Goal: Find contact information: Find contact information

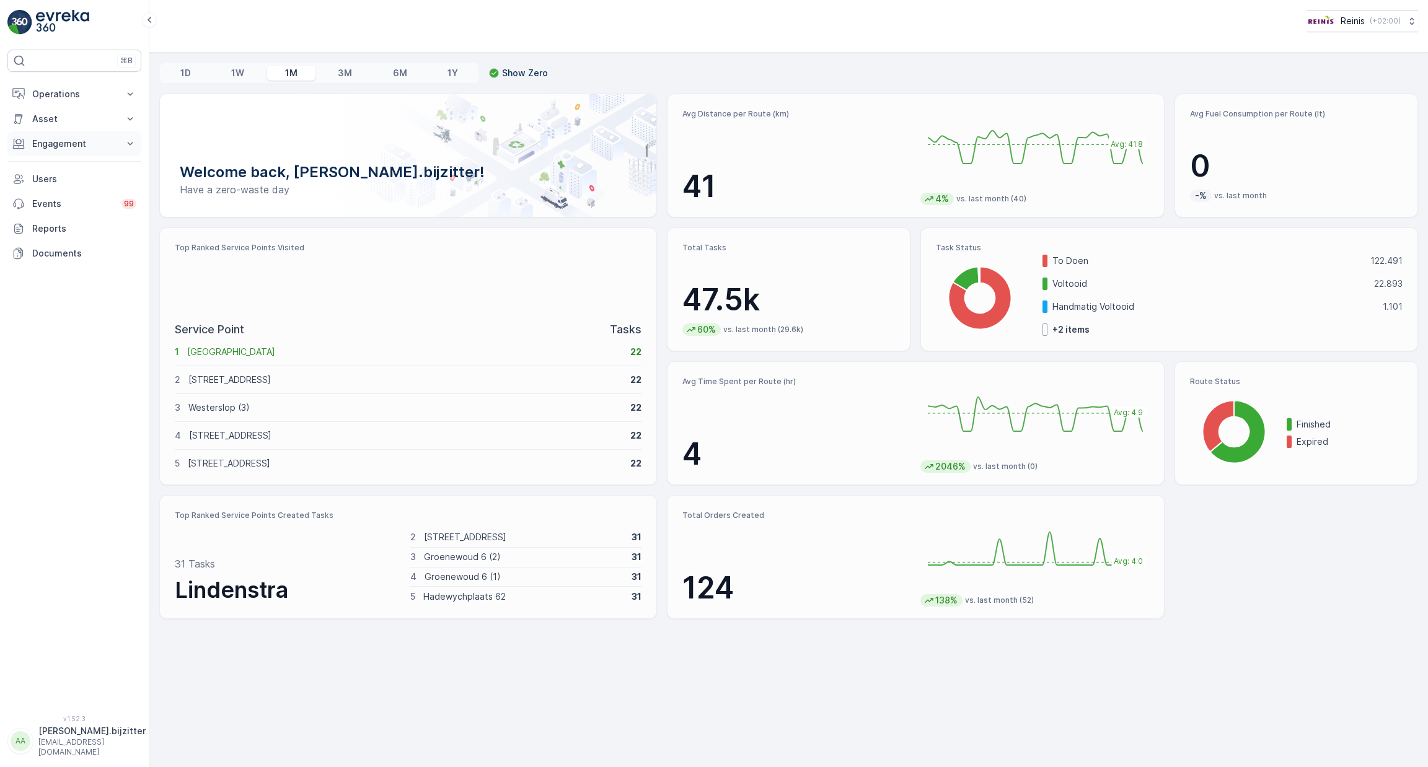
click at [64, 144] on p "Engagement" at bounding box center [74, 144] width 84 height 12
click at [60, 178] on p "Entities" at bounding box center [47, 182] width 31 height 12
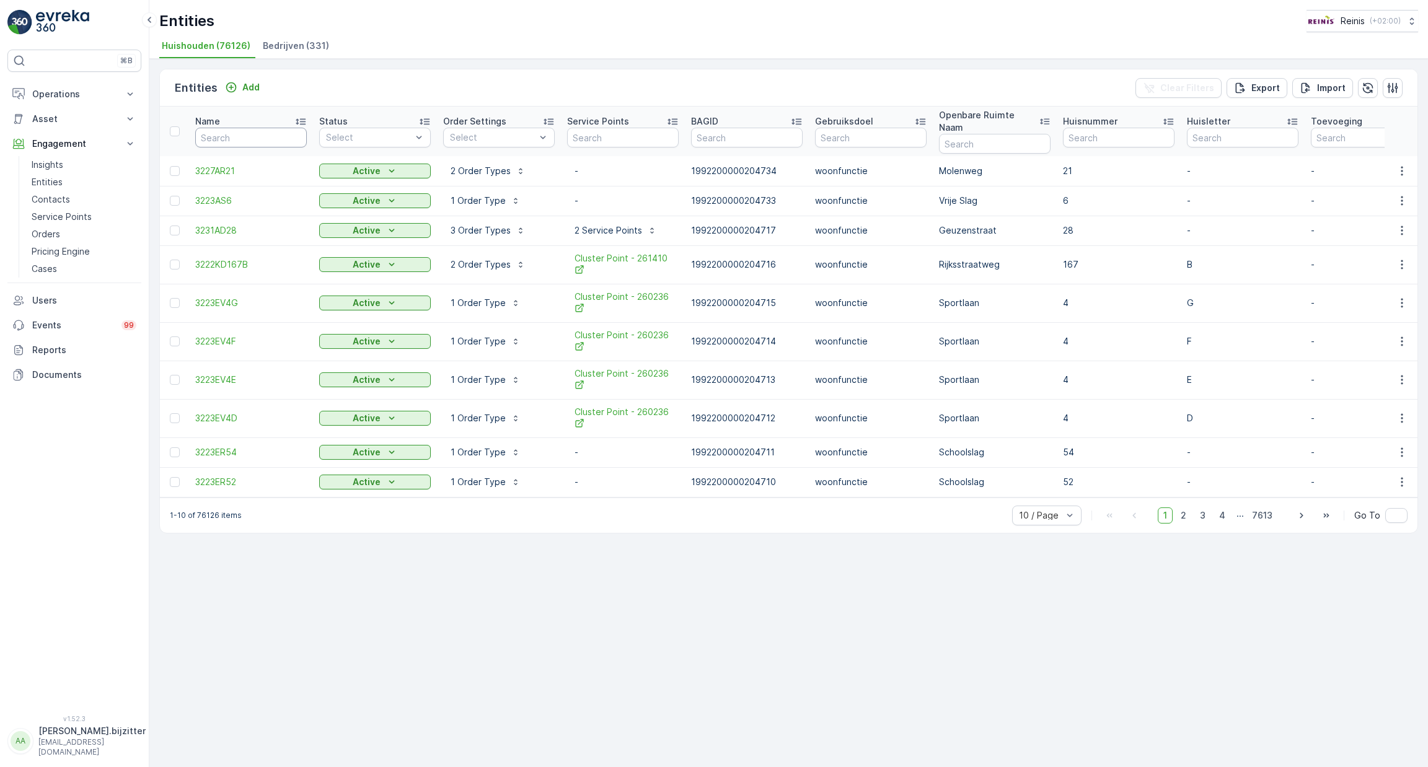
click at [242, 128] on input "text" at bounding box center [251, 138] width 112 height 20
type input "320"
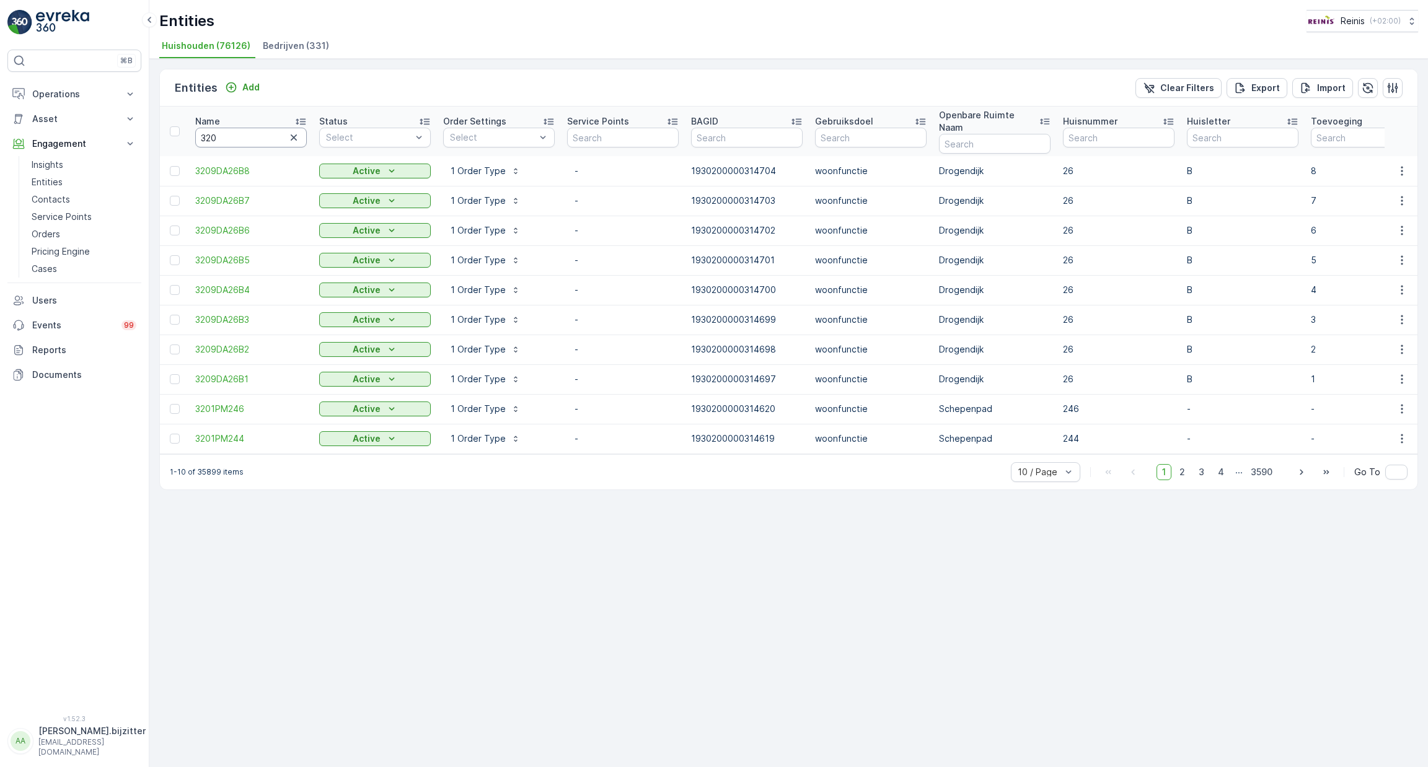
click at [242, 128] on input "320" at bounding box center [251, 138] width 112 height 20
type input "3203"
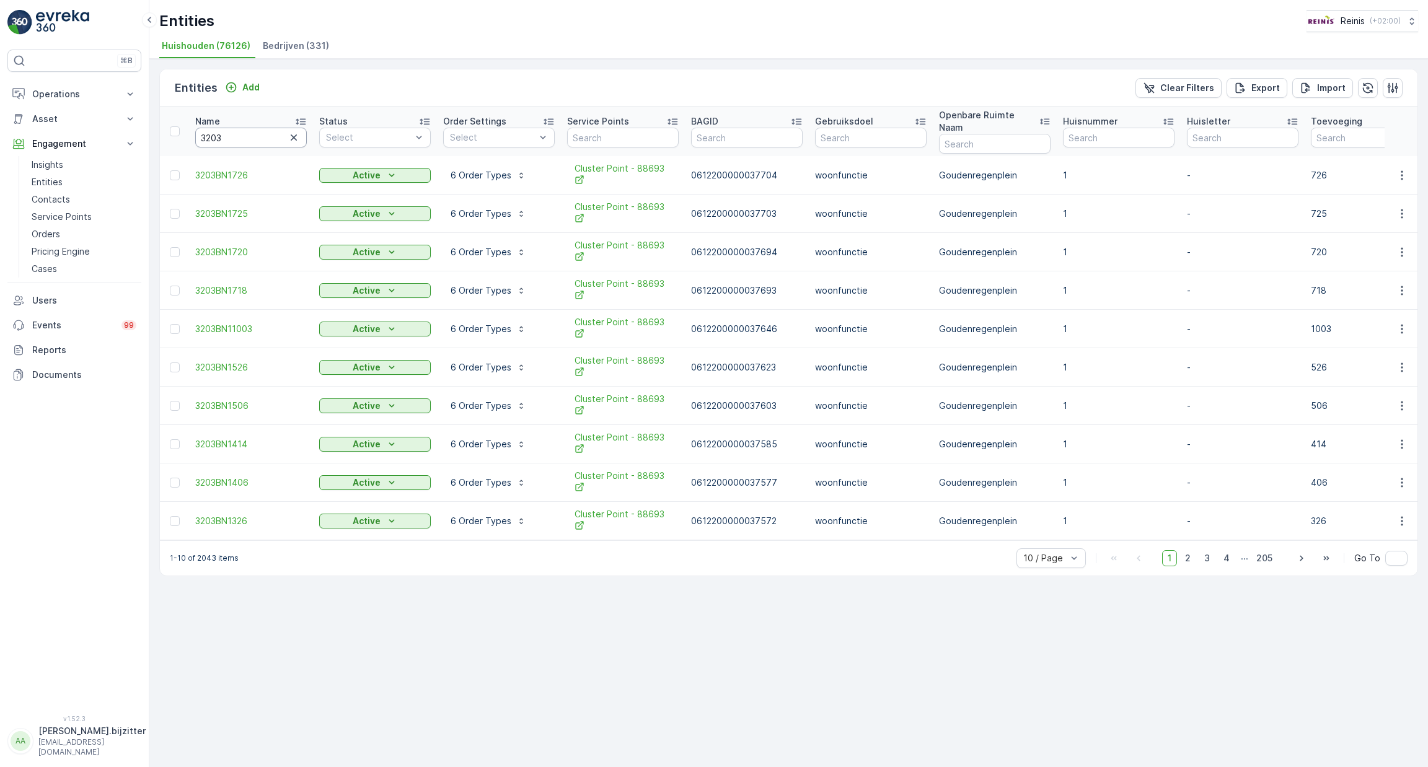
click at [247, 131] on input "3203" at bounding box center [251, 138] width 112 height 20
type input "3203XC"
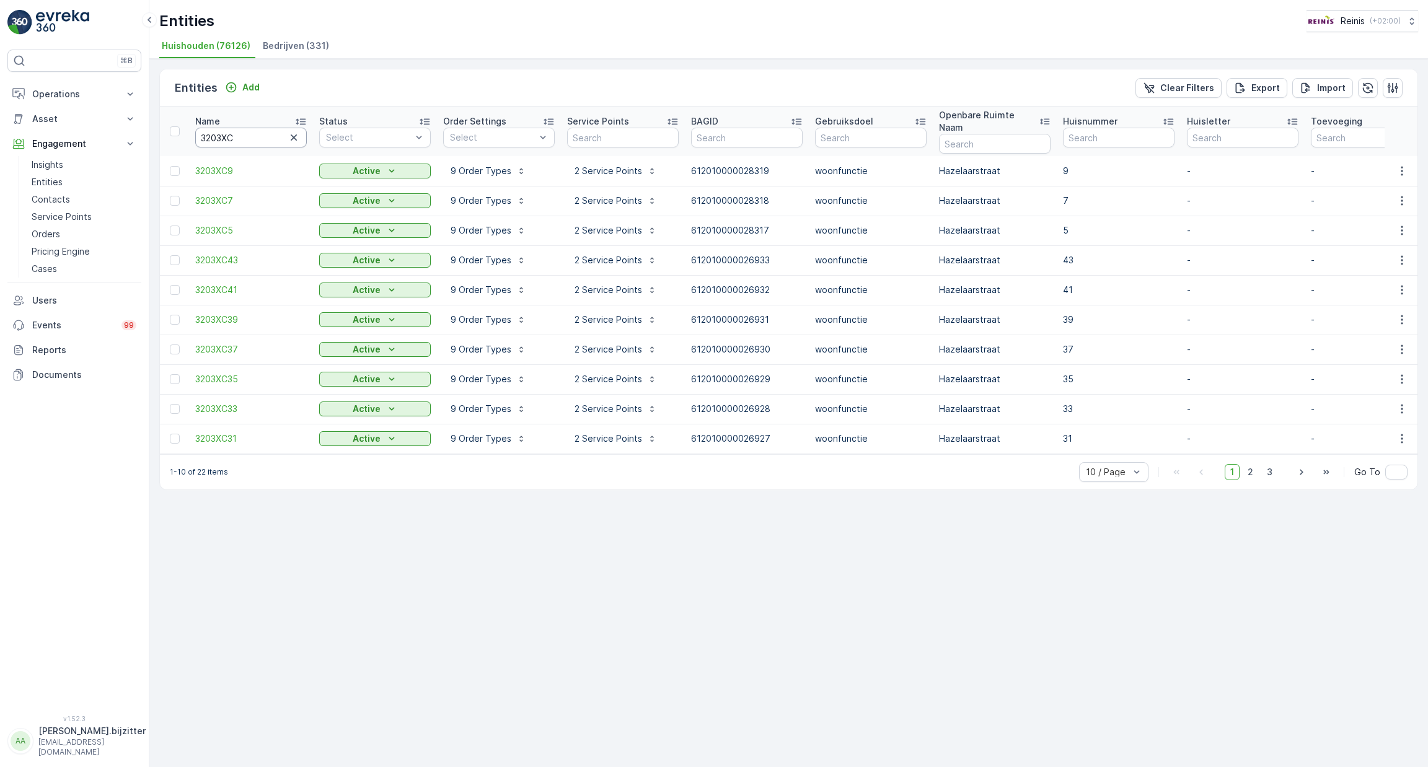
click at [262, 133] on input "3203XC" at bounding box center [251, 138] width 112 height 20
type input "3203XC11"
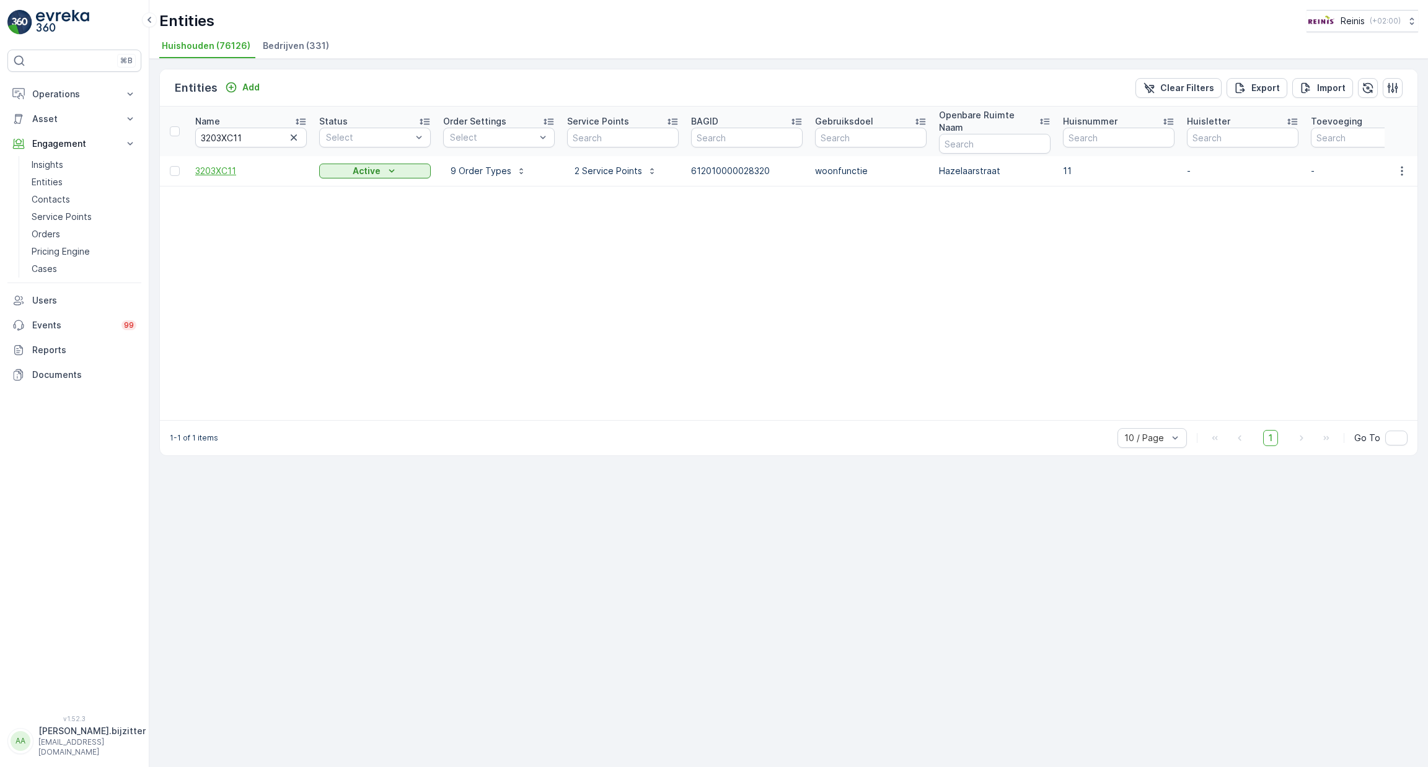
click at [223, 165] on span "3203XC11" at bounding box center [251, 171] width 112 height 12
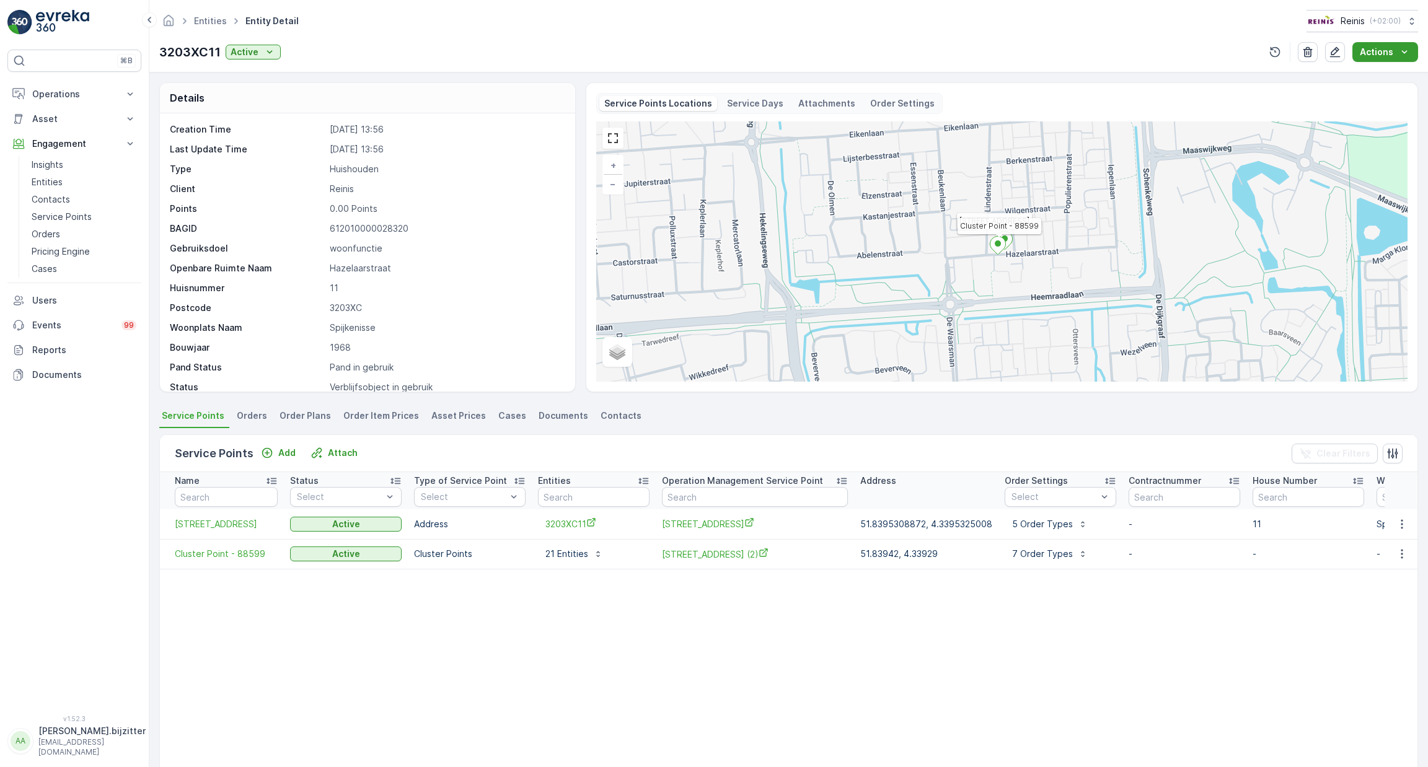
click at [1371, 53] on p "Actions" at bounding box center [1376, 52] width 33 height 12
click at [1371, 126] on span "Service Availability" at bounding box center [1375, 127] width 77 height 12
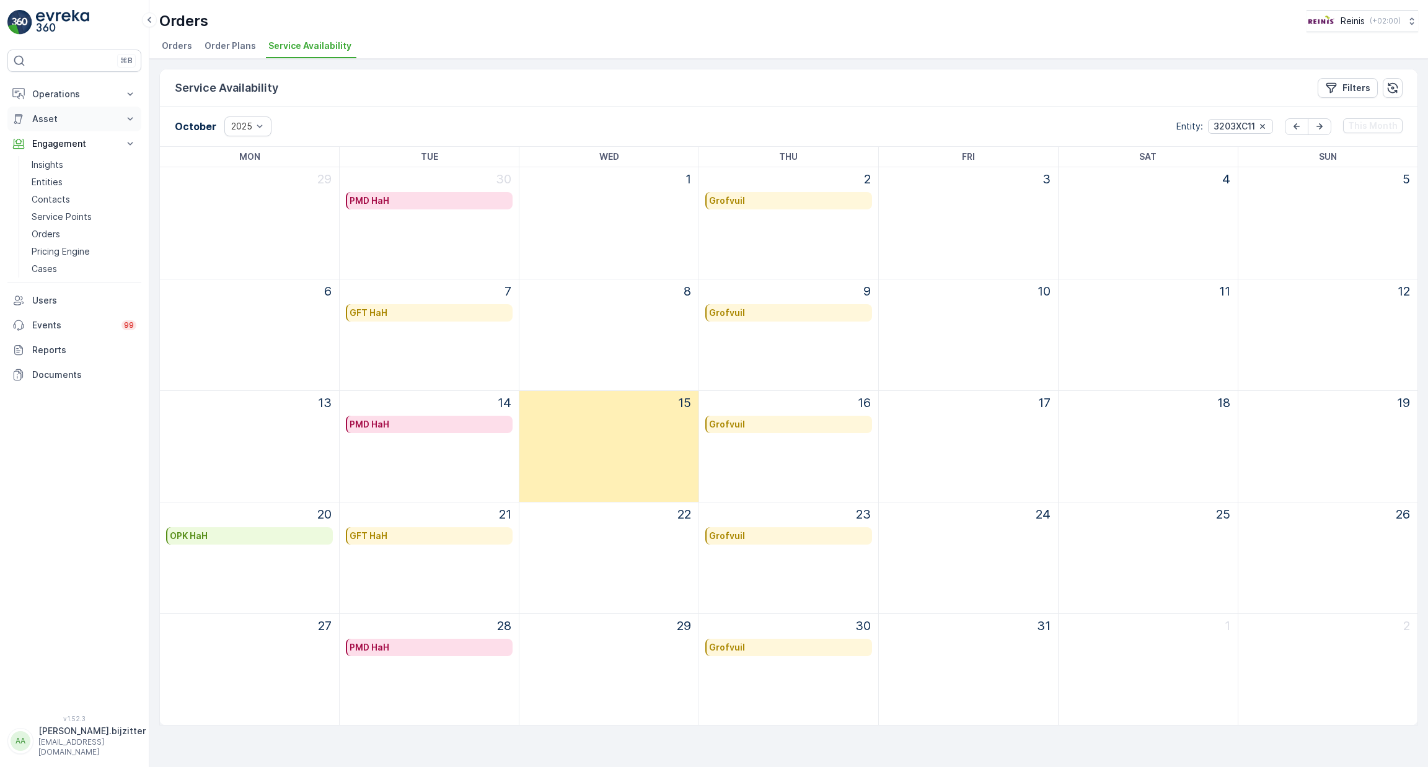
click at [48, 115] on p "Asset" at bounding box center [74, 119] width 84 height 12
click at [48, 134] on p "Assets" at bounding box center [46, 140] width 28 height 12
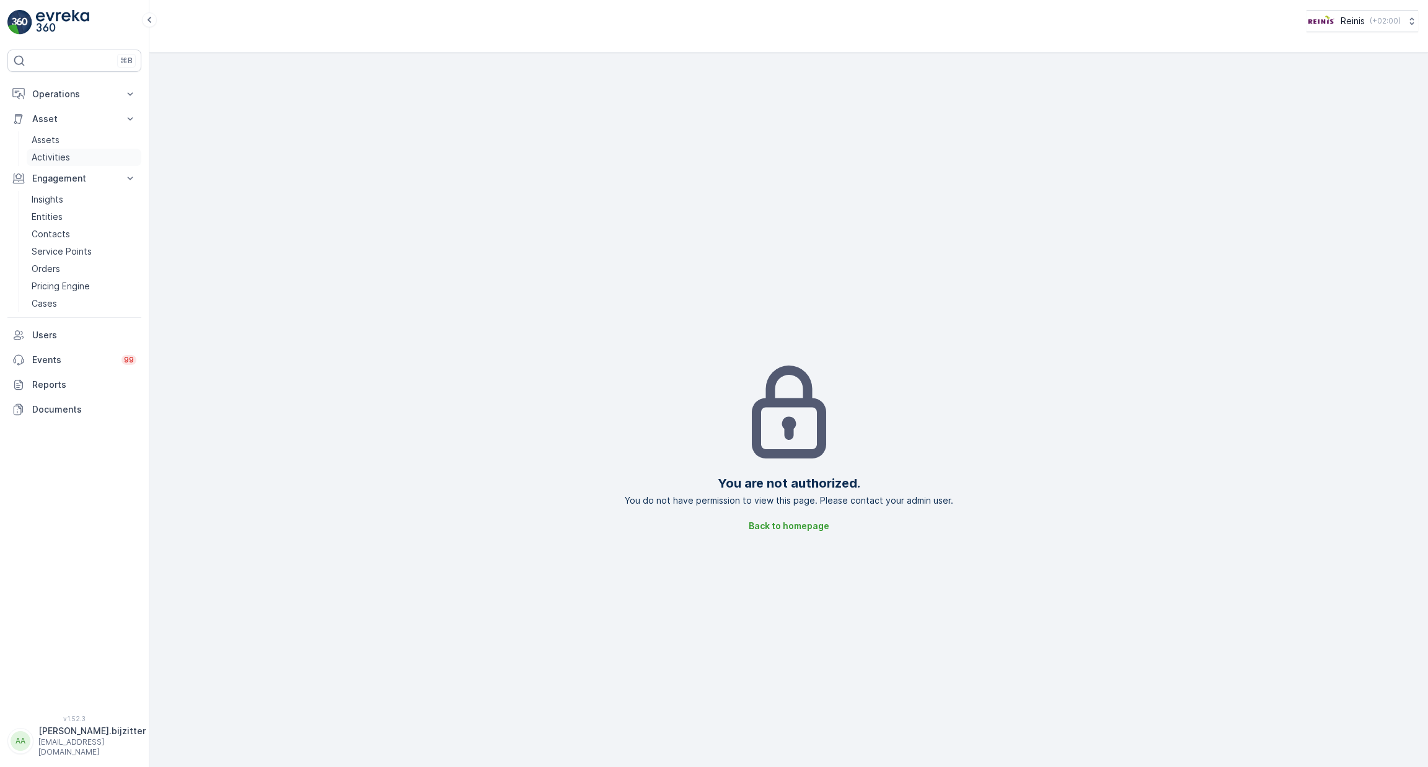
click at [67, 156] on p "Activities" at bounding box center [51, 157] width 38 height 12
click at [48, 143] on p "Assets" at bounding box center [46, 140] width 28 height 12
click at [46, 117] on p "Asset" at bounding box center [74, 119] width 84 height 12
click at [31, 125] on button "Asset" at bounding box center [74, 119] width 134 height 25
click at [46, 143] on p "Assets" at bounding box center [46, 140] width 28 height 12
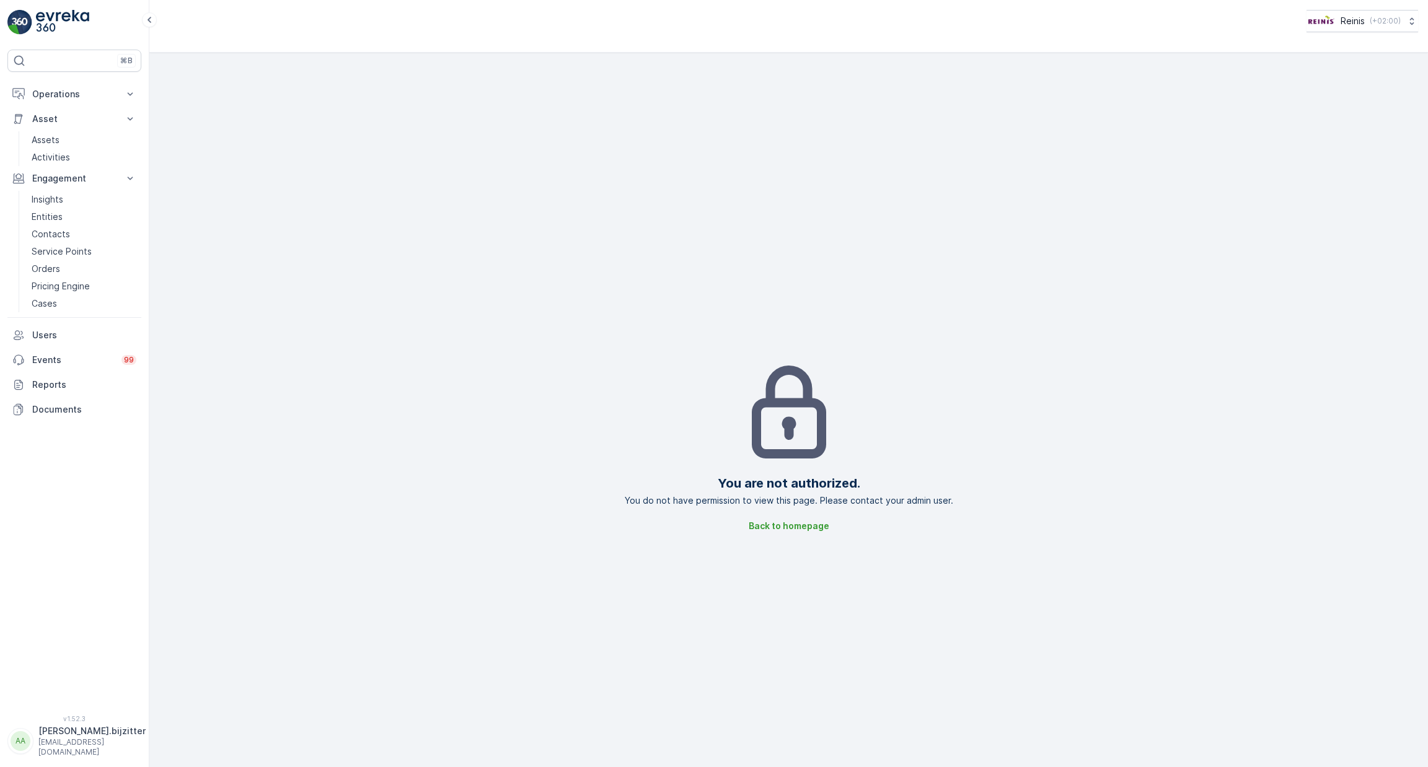
click at [517, 604] on div "You are not authorized. You do not have permission to view this page. Please co…" at bounding box center [788, 446] width 1259 height 767
click at [224, 189] on div "You are not authorized. You do not have permission to view this page. Please co…" at bounding box center [788, 446] width 1259 height 767
click at [348, 223] on div "You are not authorized. You do not have permission to view this page. Please co…" at bounding box center [788, 446] width 1259 height 767
click at [53, 117] on p "Asset" at bounding box center [74, 119] width 84 height 12
click at [48, 118] on p "Asset" at bounding box center [74, 119] width 84 height 12
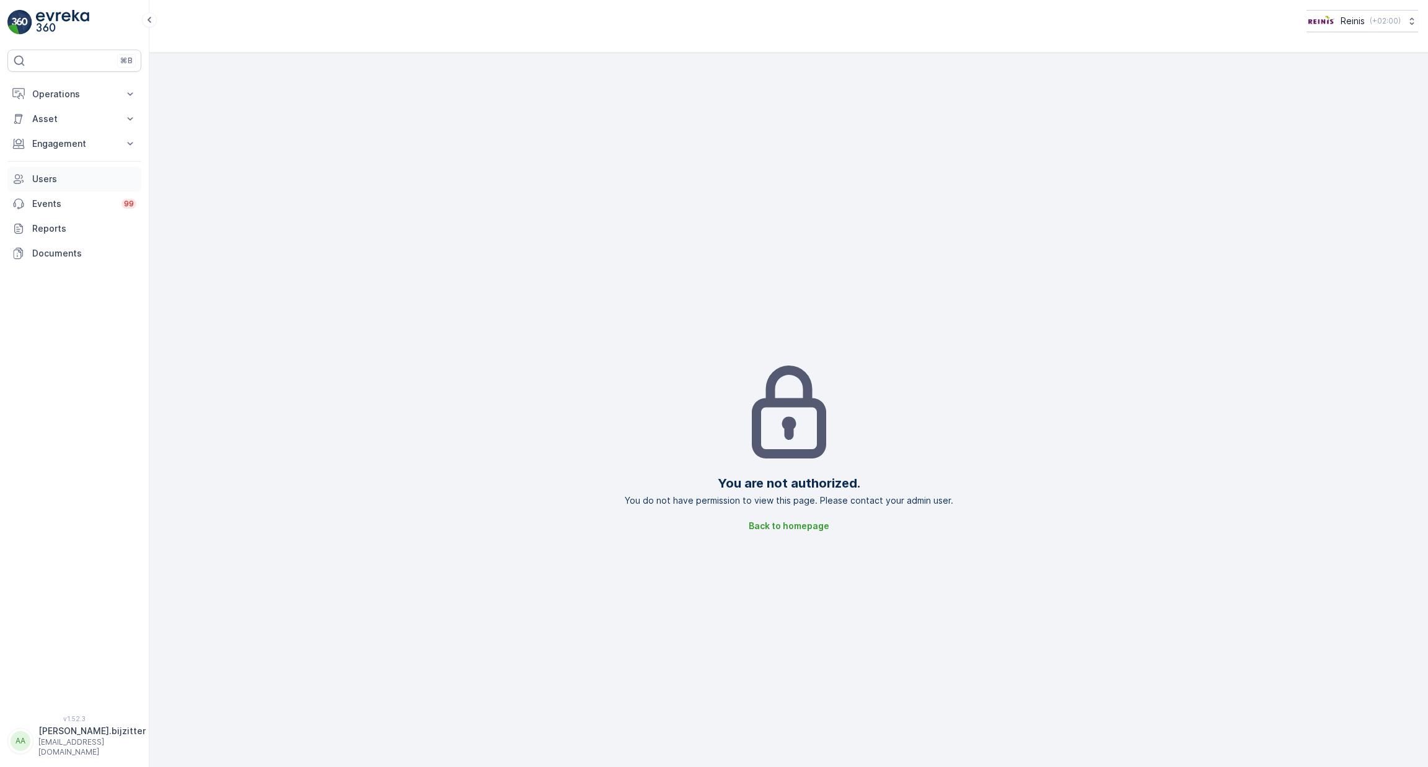
click at [40, 175] on p "Users" at bounding box center [84, 179] width 104 height 12
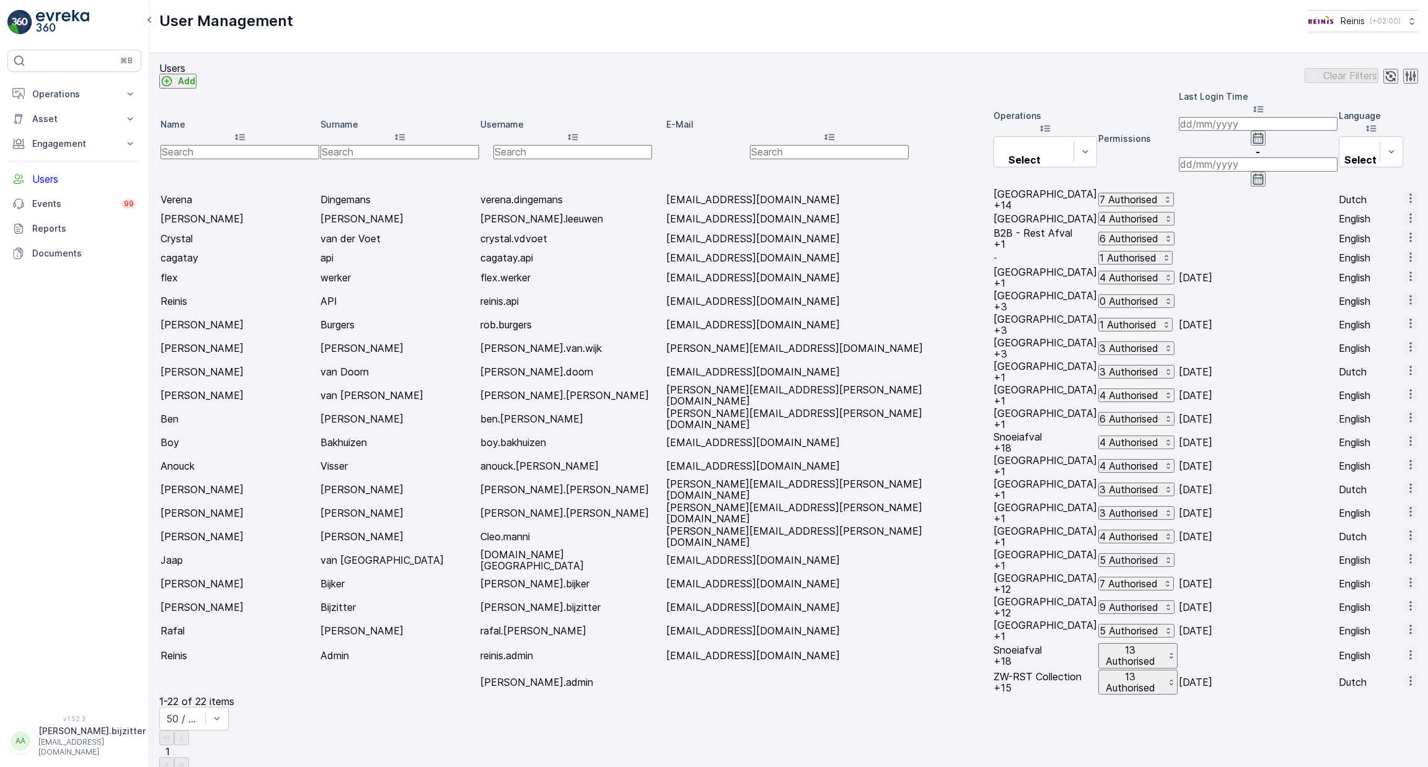
click at [498, 448] on p "boy.bakhuizen" at bounding box center [572, 442] width 185 height 11
copy p "boy.bakhuizen"
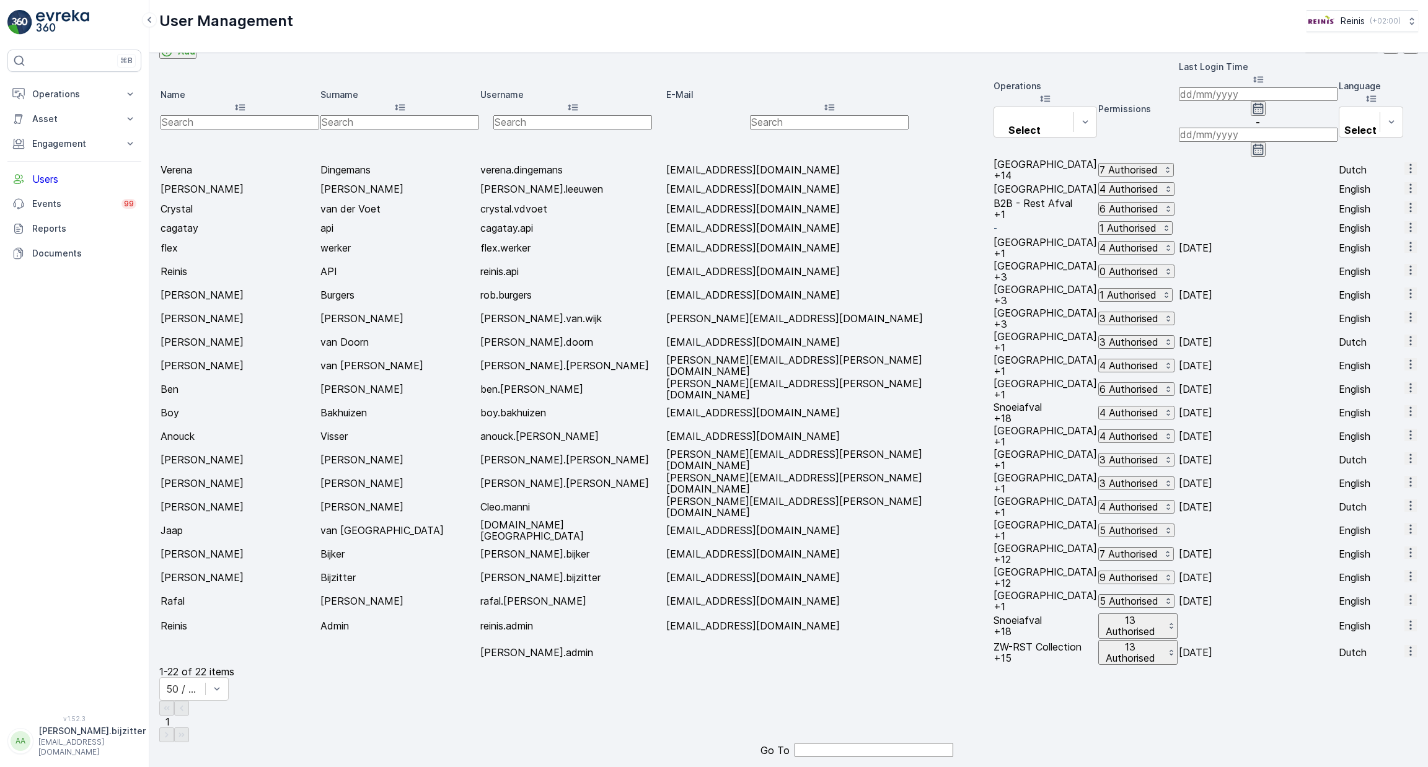
click at [481, 589] on p "reinis.admin" at bounding box center [572, 625] width 185 height 11
copy p "reinis.admin"
